Goal: Information Seeking & Learning: Find specific page/section

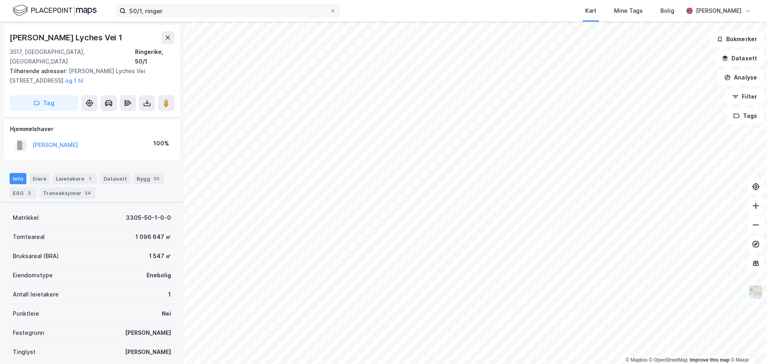
scroll to position [142, 0]
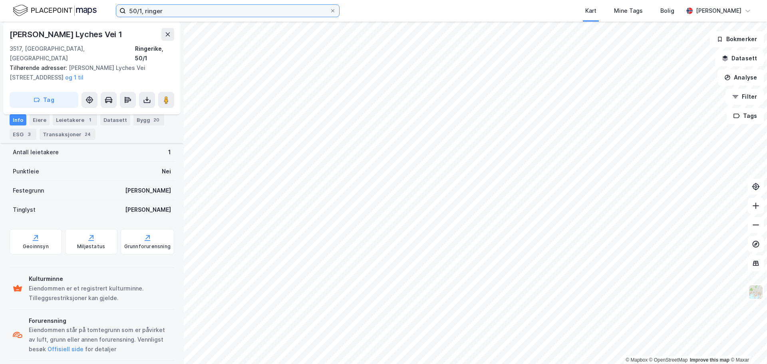
click at [142, 15] on input "50/1, ringer" at bounding box center [228, 11] width 204 height 12
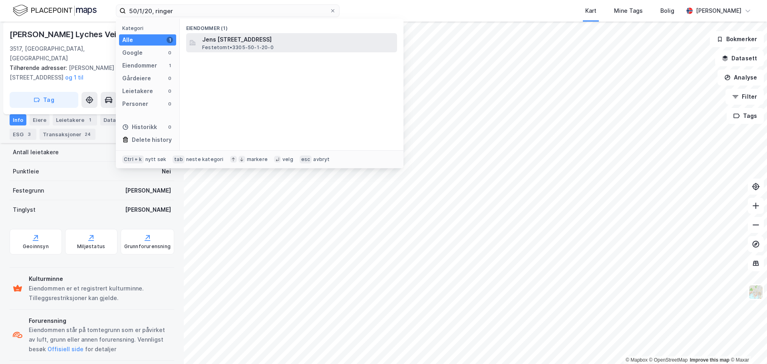
click at [297, 49] on div "Jens [STREET_ADDRESS], RINGERIKE Festetomt • 3305-50-1-20-0" at bounding box center [298, 43] width 193 height 16
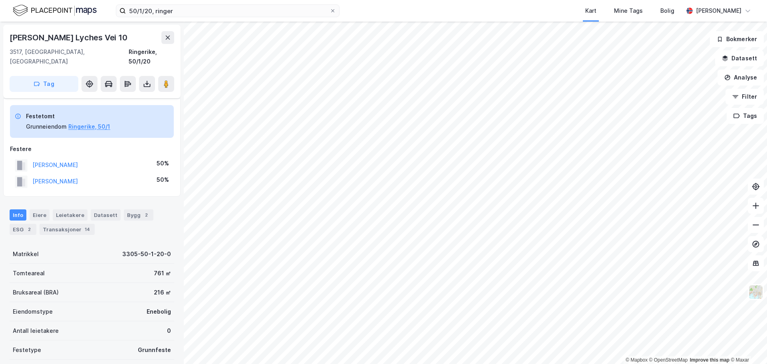
scroll to position [66, 0]
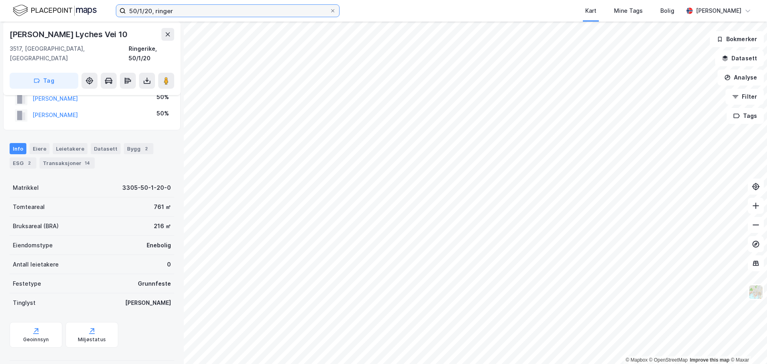
click at [149, 13] on input "50/1/20, ringer" at bounding box center [228, 11] width 204 height 12
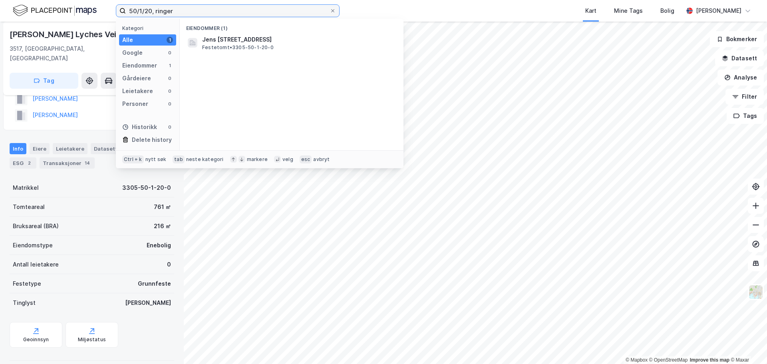
click at [149, 13] on input "50/1/20, ringer" at bounding box center [228, 11] width 204 height 12
click at [149, 11] on input "50/1/20, ringer" at bounding box center [228, 11] width 204 height 12
click at [148, 12] on input "50/1/20, ringer" at bounding box center [228, 11] width 204 height 12
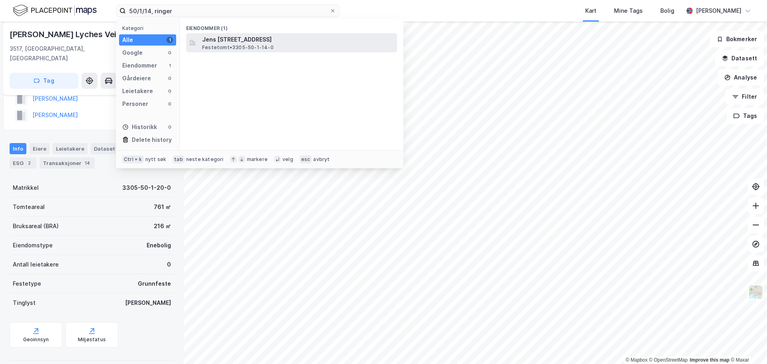
click at [267, 48] on span "Festetomt • 3305-50-1-14-0" at bounding box center [237, 47] width 71 height 6
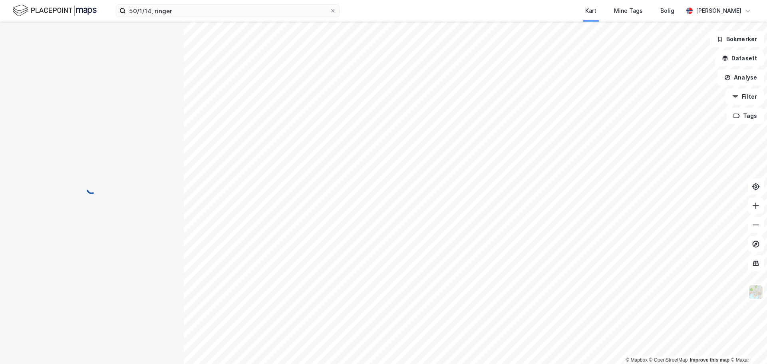
scroll to position [50, 0]
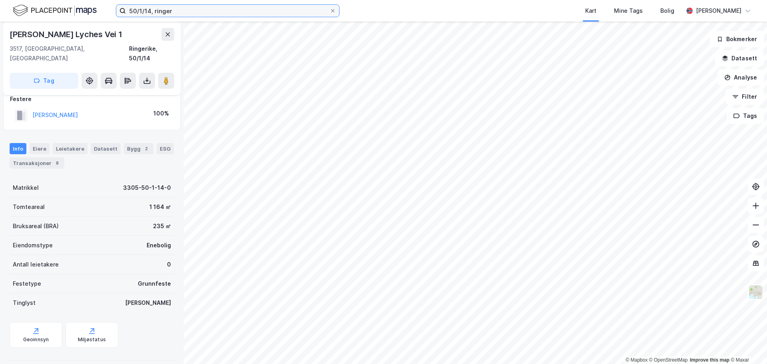
click at [149, 11] on input "50/1/14, ringer" at bounding box center [228, 11] width 204 height 12
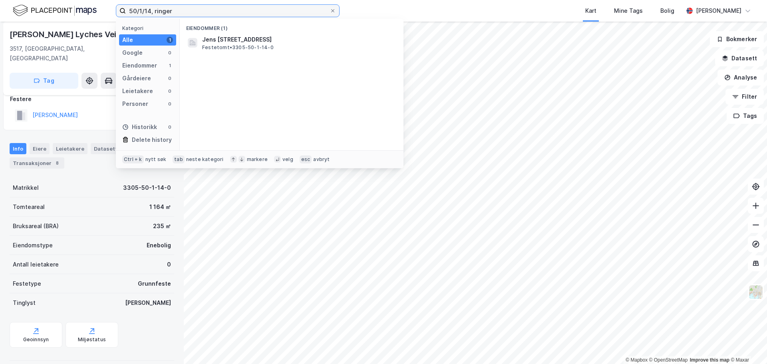
click at [149, 11] on input "50/1/14, ringer" at bounding box center [228, 11] width 204 height 12
click at [147, 12] on input "50/1/14, ringer" at bounding box center [228, 11] width 204 height 12
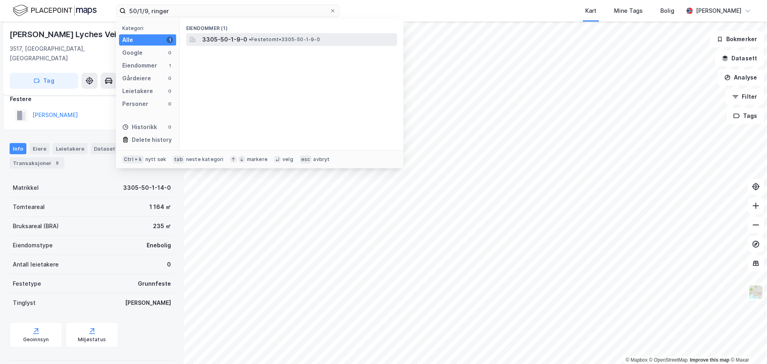
click at [244, 43] on div "3305-50-1-9-0 • Festetomt • 3305-50-1-9-0" at bounding box center [298, 40] width 193 height 10
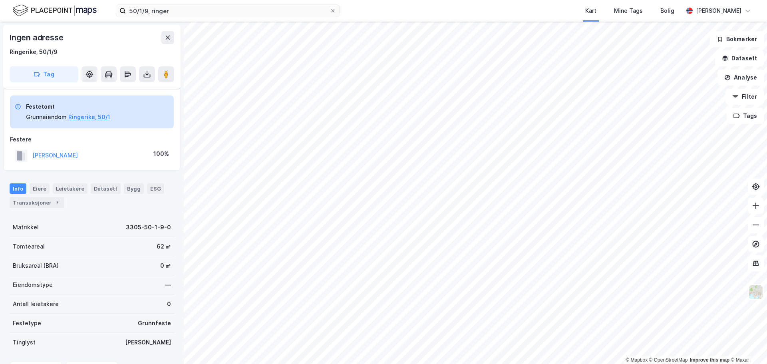
scroll to position [49, 0]
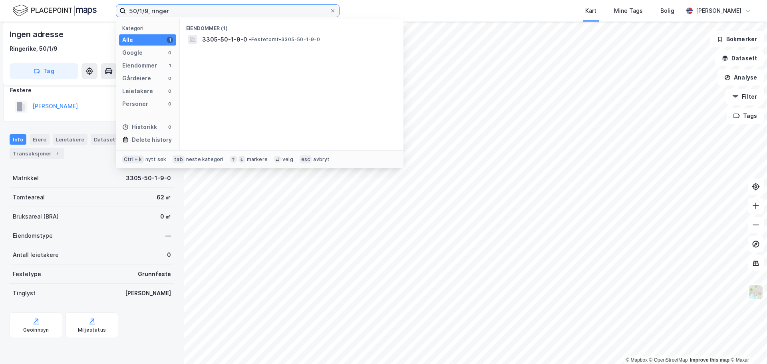
click at [145, 10] on input "50/1/9, ringer" at bounding box center [228, 11] width 204 height 12
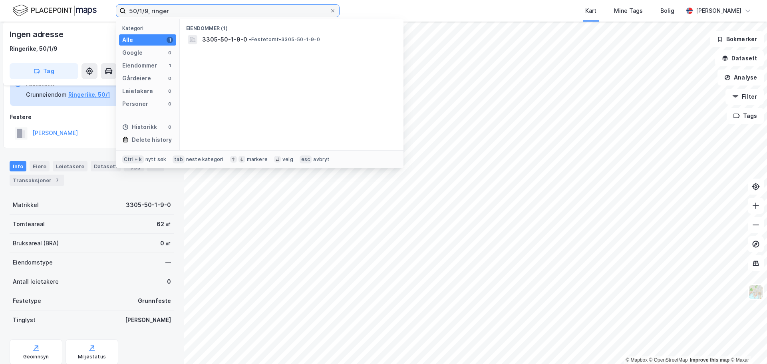
scroll to position [9, 0]
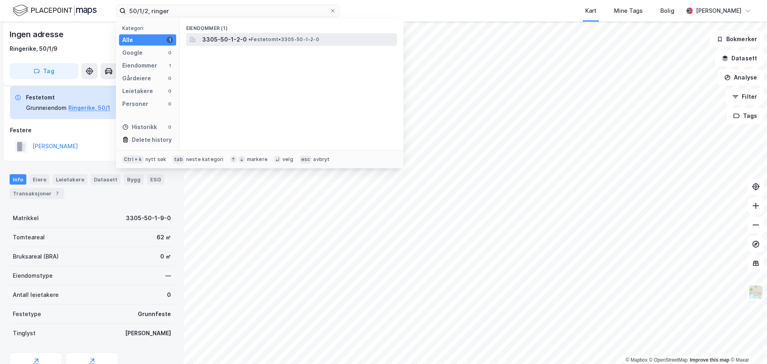
click at [227, 42] on span "3305-50-1-2-0" at bounding box center [224, 40] width 45 height 10
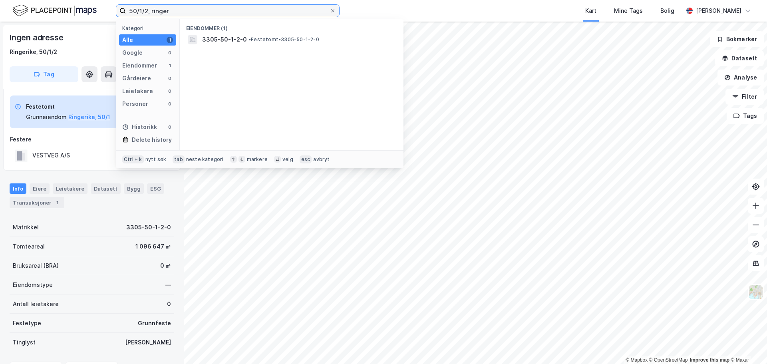
click at [145, 12] on input "50/1/2, ringer" at bounding box center [228, 11] width 204 height 12
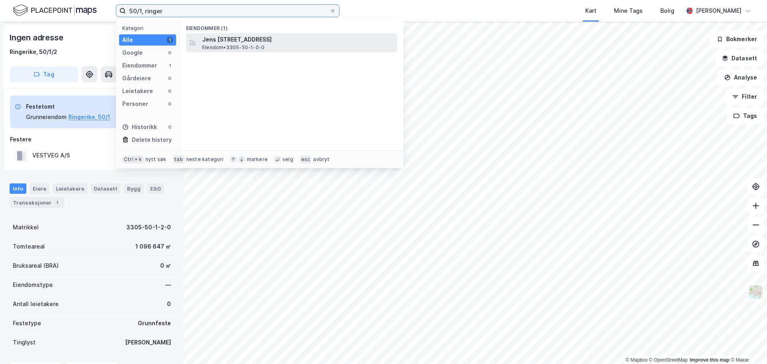
type input "50/1, ringer"
click at [223, 37] on span "Jens [STREET_ADDRESS]" at bounding box center [298, 40] width 192 height 10
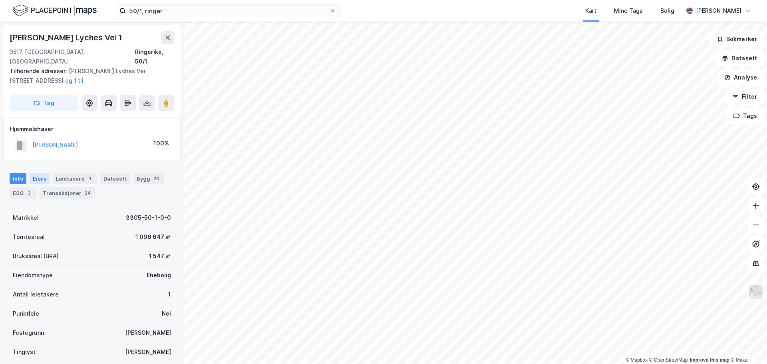
click at [38, 173] on div "Eiere" at bounding box center [40, 178] width 20 height 11
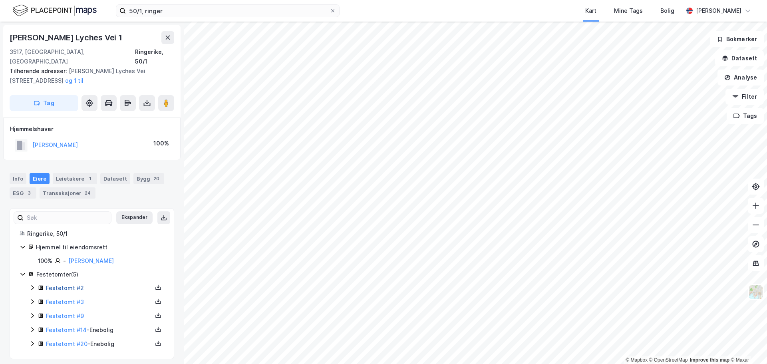
click at [75, 284] on link "Festetomt #2" at bounding box center [65, 287] width 38 height 7
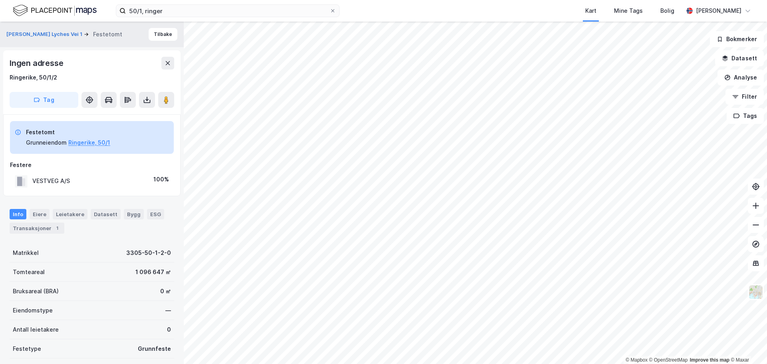
scroll to position [2, 0]
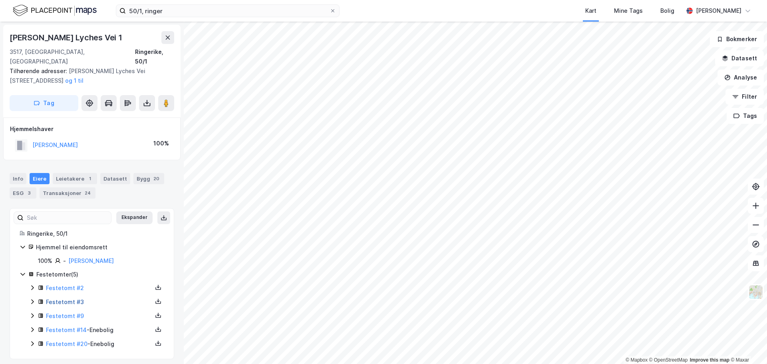
click at [69, 298] on link "Festetomt #3" at bounding box center [65, 301] width 38 height 7
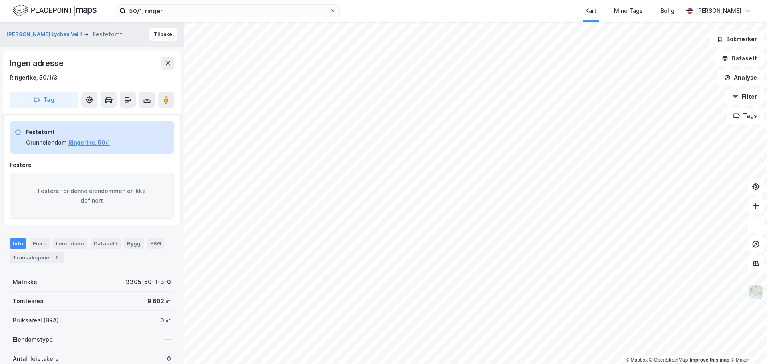
scroll to position [2, 0]
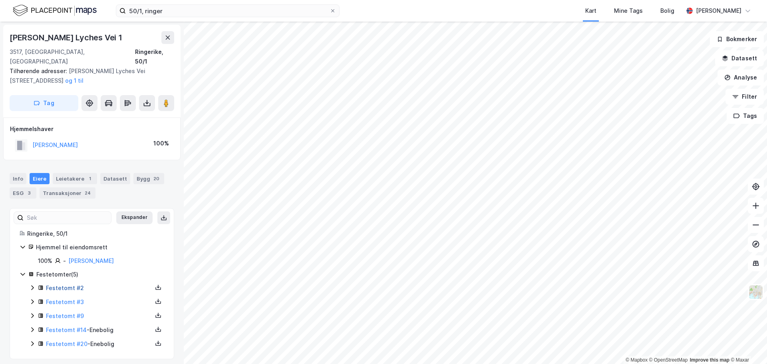
click at [72, 284] on link "Festetomt #2" at bounding box center [65, 287] width 38 height 7
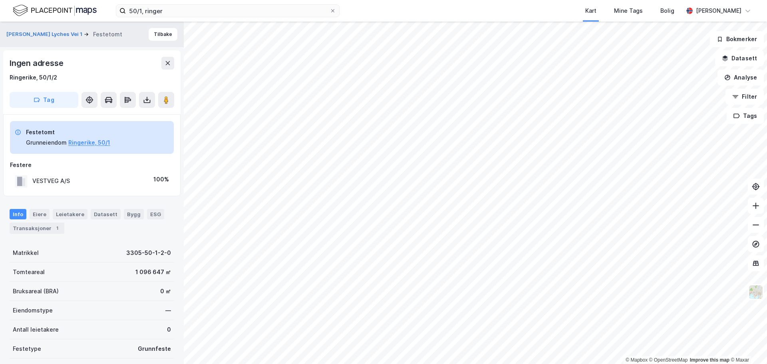
scroll to position [2, 0]
